Goal: Task Accomplishment & Management: Use online tool/utility

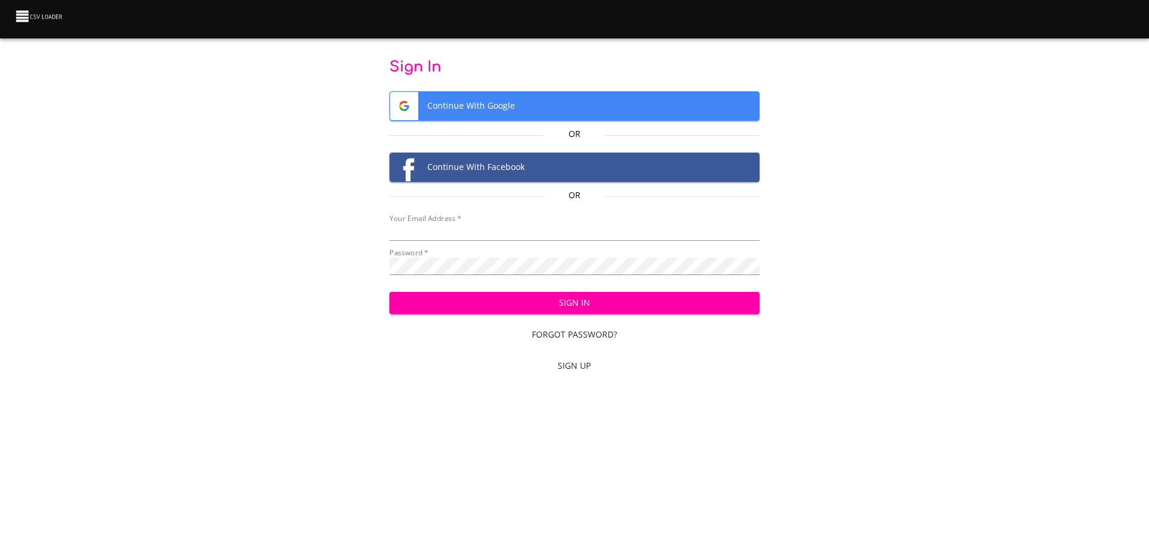
type input "[EMAIL_ADDRESS][DOMAIN_NAME]"
click at [574, 309] on span "Sign In" at bounding box center [574, 303] width 351 height 15
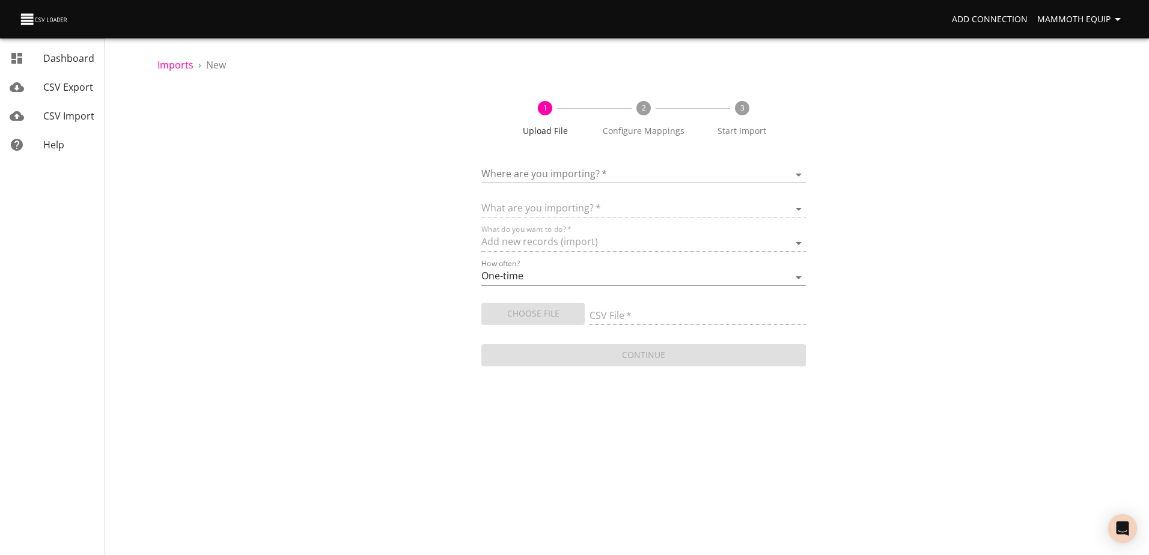
click at [798, 175] on body "Add Connection Mammoth Equip Dashboard CSV Export CSV Import Help Imports › New…" at bounding box center [574, 277] width 1149 height 555
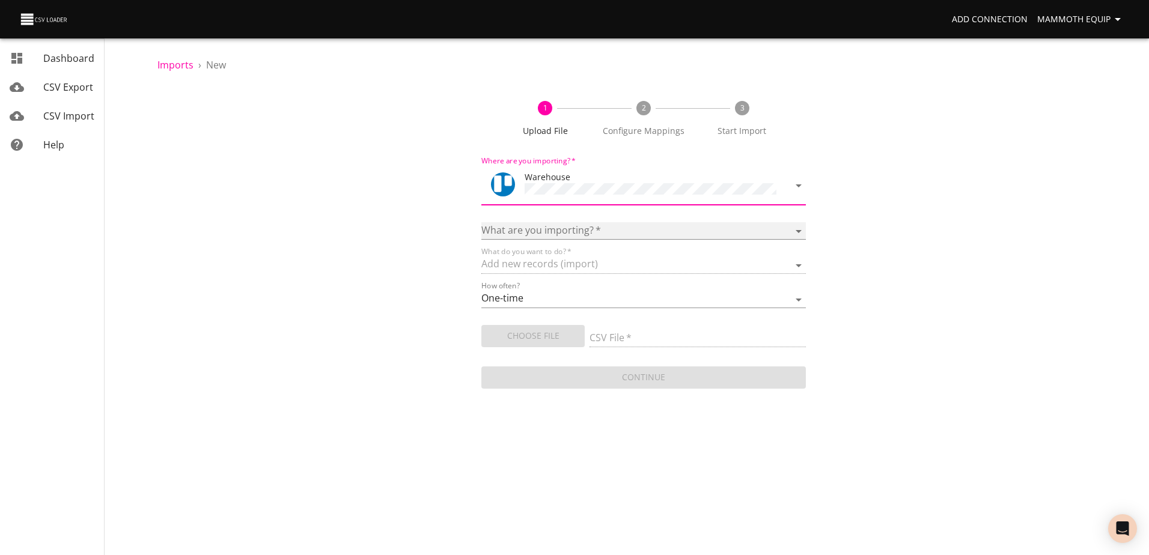
click at [800, 229] on select "Boards Cards Checkitems Checklists" at bounding box center [643, 230] width 324 height 17
select select "cards"
click at [481, 222] on select "Boards Cards Checkitems Checklists" at bounding box center [643, 230] width 324 height 17
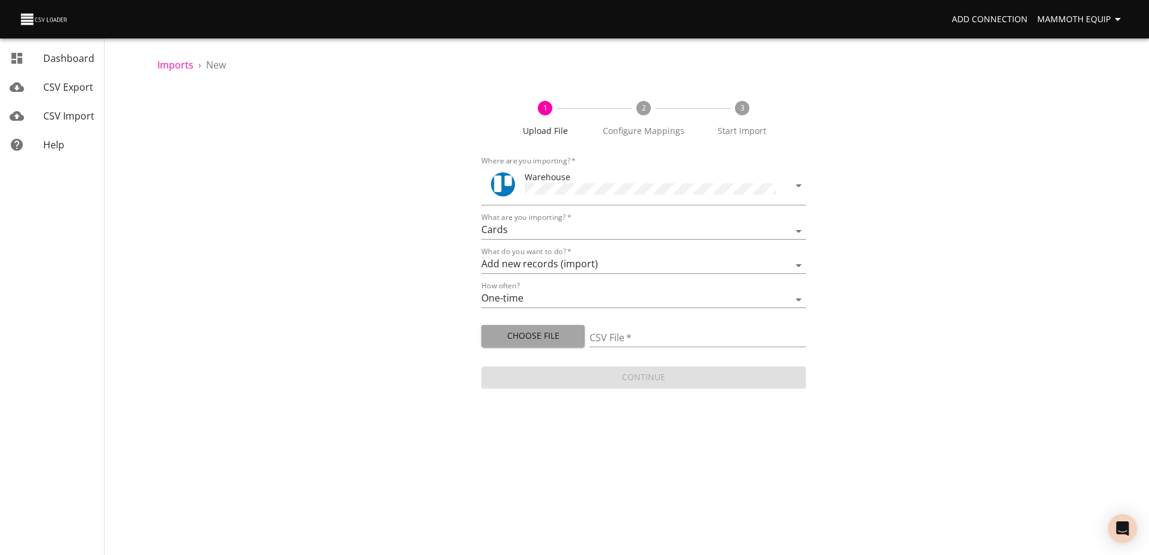
click at [523, 338] on span "Choose File" at bounding box center [533, 336] width 84 height 15
type input "Import1.xlsx"
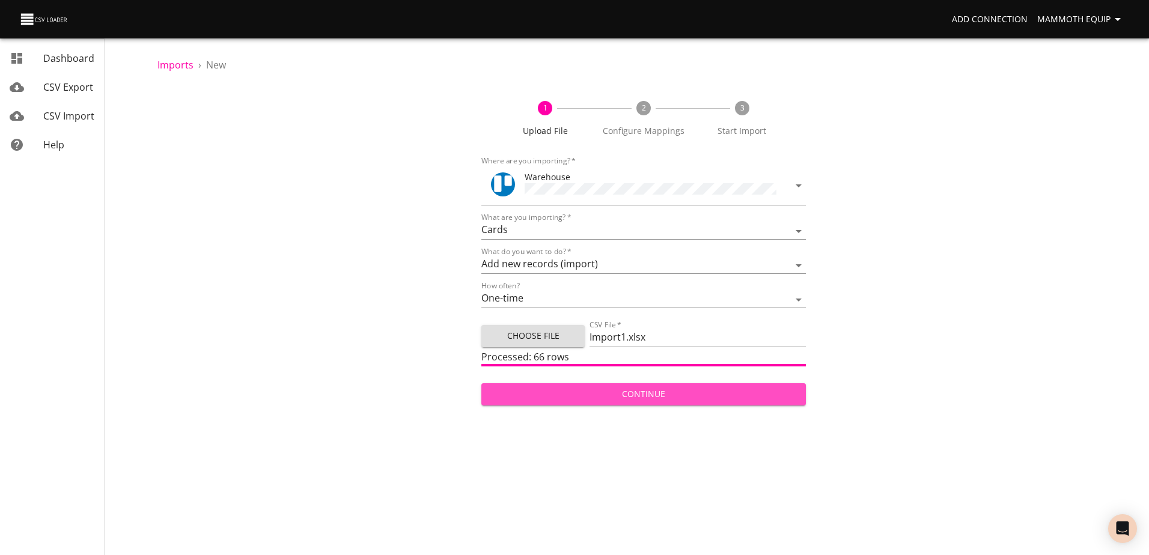
click at [652, 396] on span "Continue" at bounding box center [643, 394] width 305 height 15
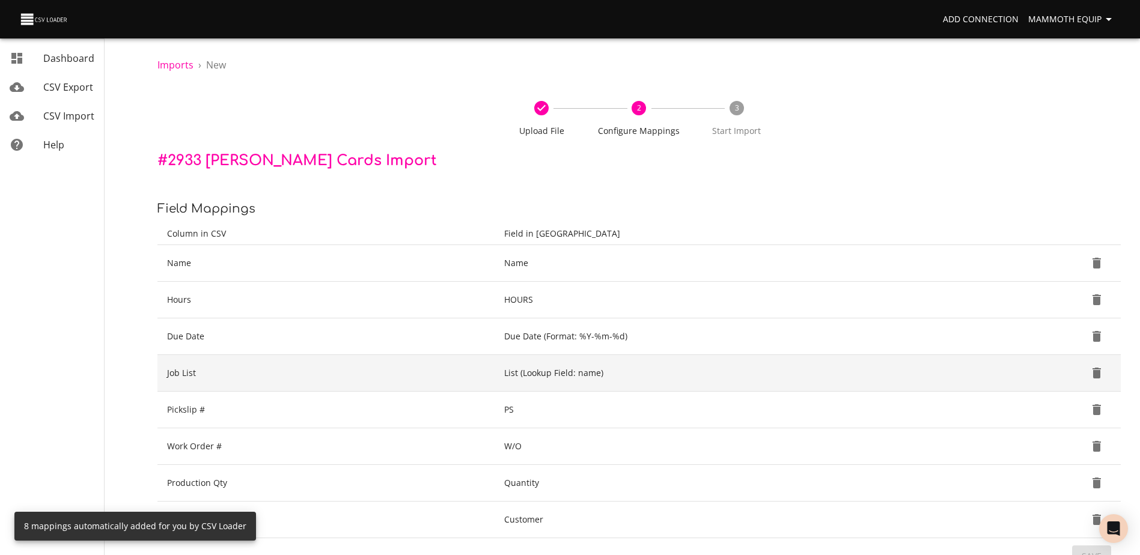
scroll to position [127, 0]
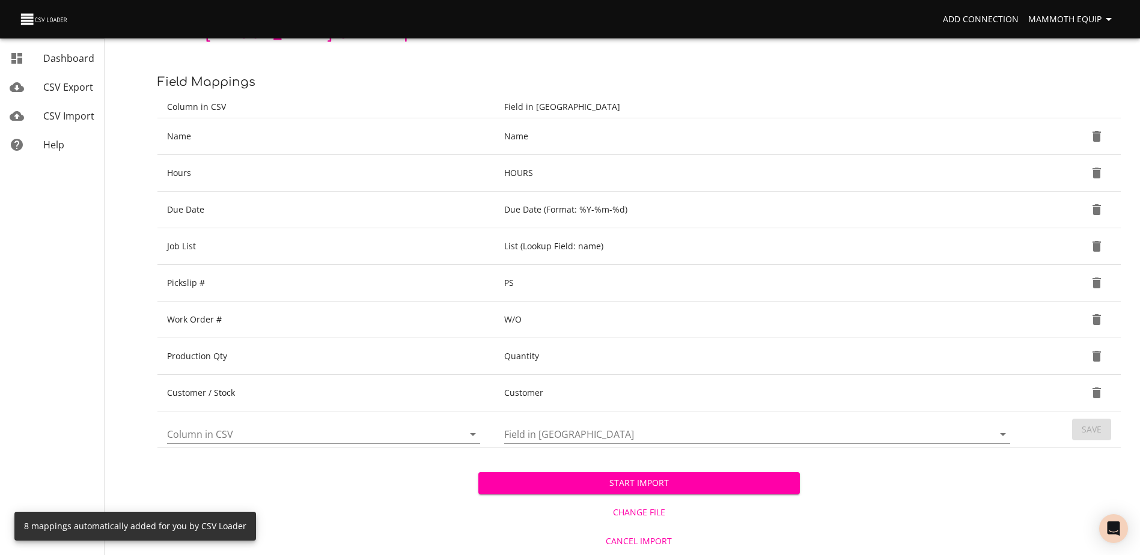
click at [573, 488] on span "Start Import" at bounding box center [639, 483] width 302 height 15
